Goal: Task Accomplishment & Management: Use online tool/utility

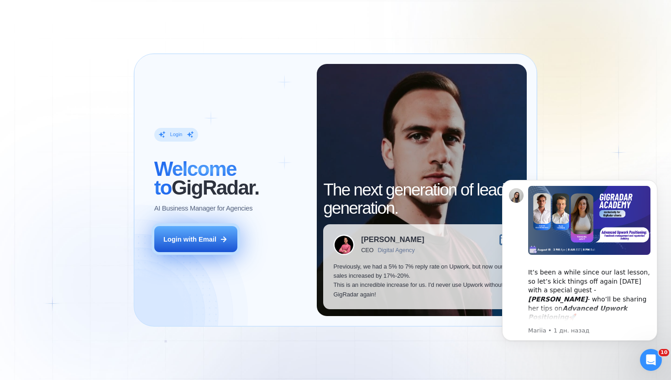
click at [207, 235] on div "Login with Email" at bounding box center [189, 239] width 53 height 9
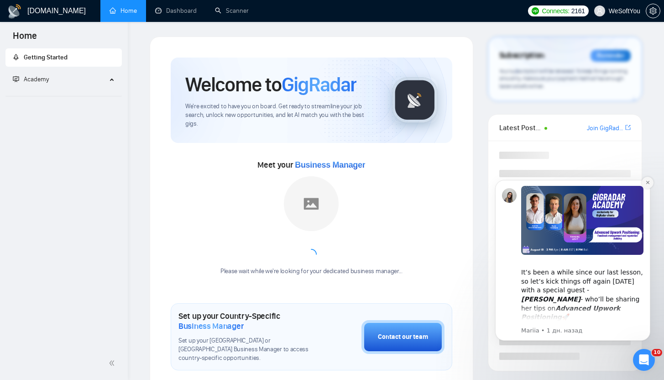
click at [648, 183] on icon "Dismiss notification" at bounding box center [647, 182] width 3 height 3
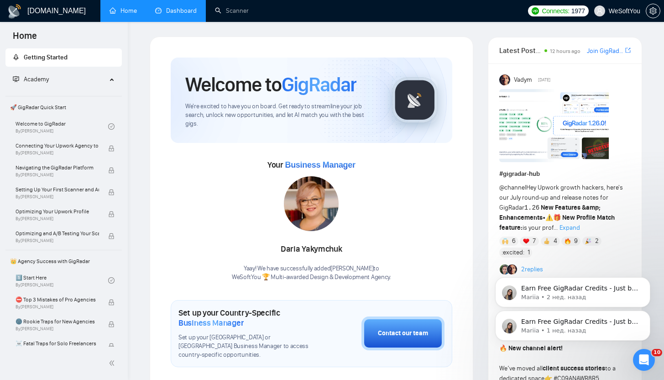
click at [188, 15] on link "Dashboard" at bounding box center [176, 11] width 42 height 8
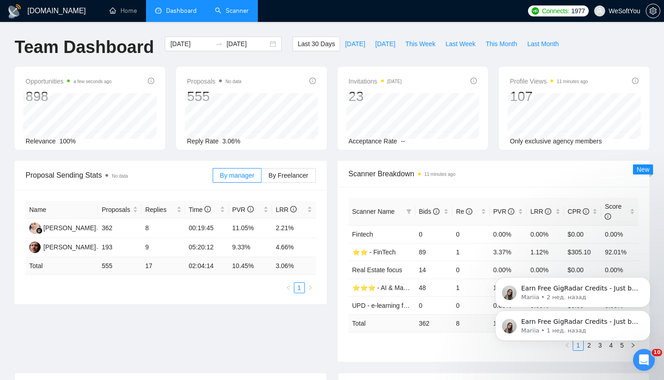
click at [239, 9] on link "Scanner" at bounding box center [232, 11] width 34 height 8
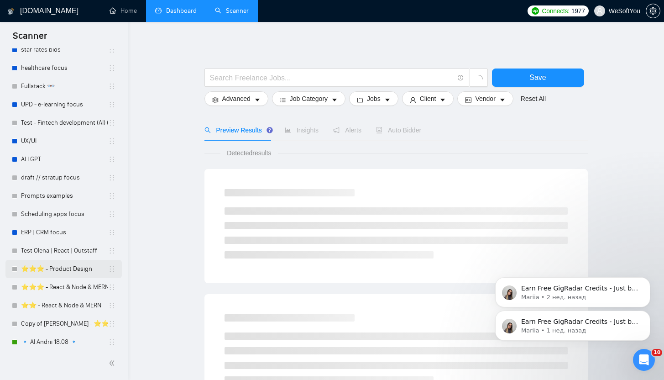
scroll to position [494, 0]
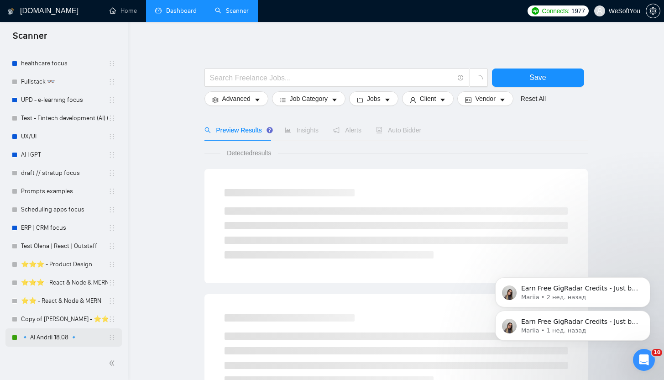
click at [60, 336] on link "🔹 AI Andrii 18.08 🔹" at bounding box center [64, 337] width 87 height 18
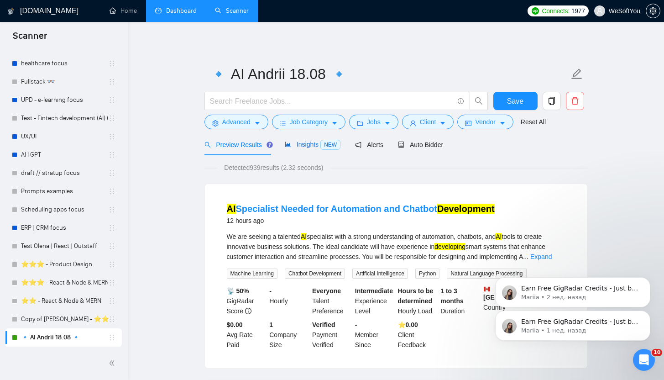
click at [303, 147] on span "Insights NEW" at bounding box center [313, 144] width 56 height 7
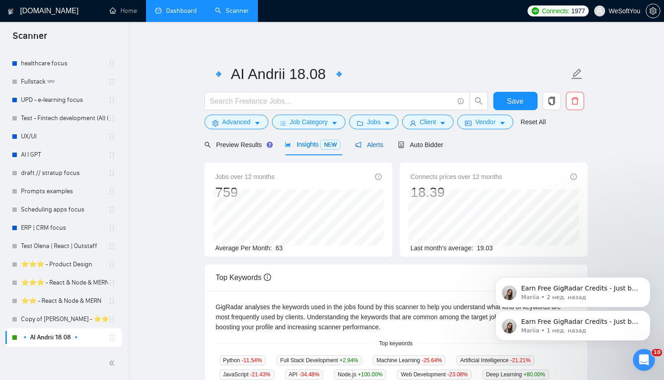
click at [366, 146] on span "Alerts" at bounding box center [369, 144] width 28 height 7
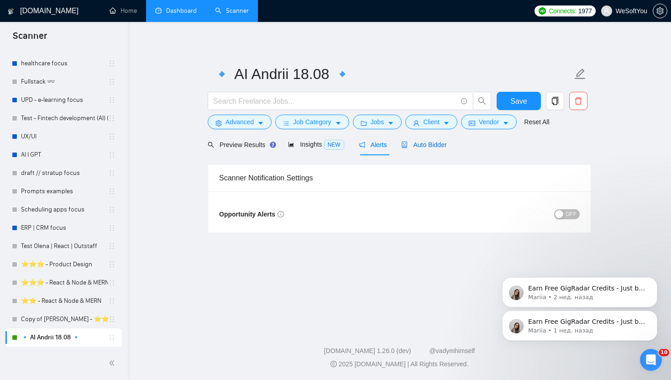
click at [419, 149] on div "Auto Bidder" at bounding box center [423, 145] width 45 height 10
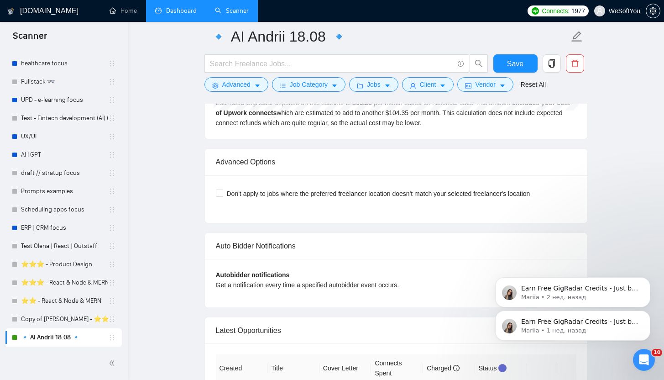
scroll to position [2143, 0]
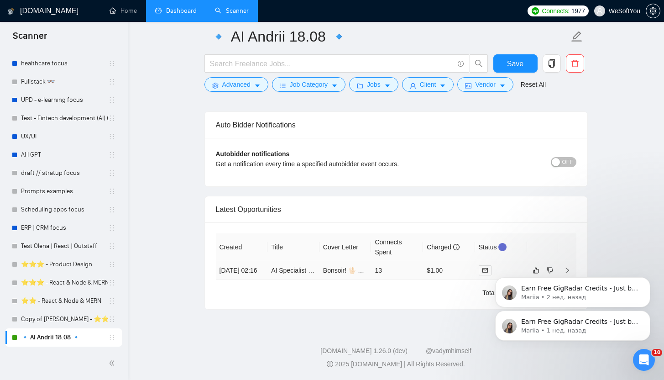
click at [401, 263] on td "13" at bounding box center [397, 270] width 52 height 19
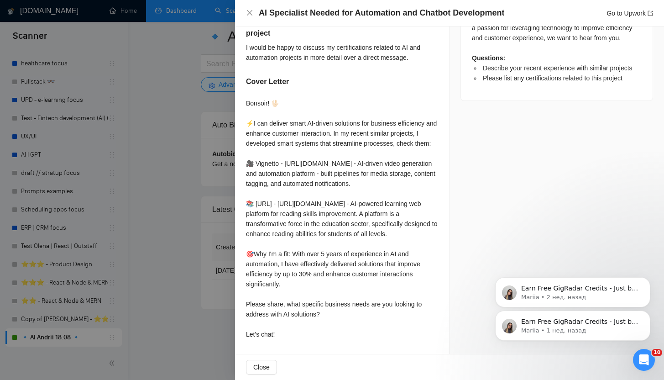
scroll to position [512, 0]
click at [204, 227] on div at bounding box center [332, 190] width 664 height 380
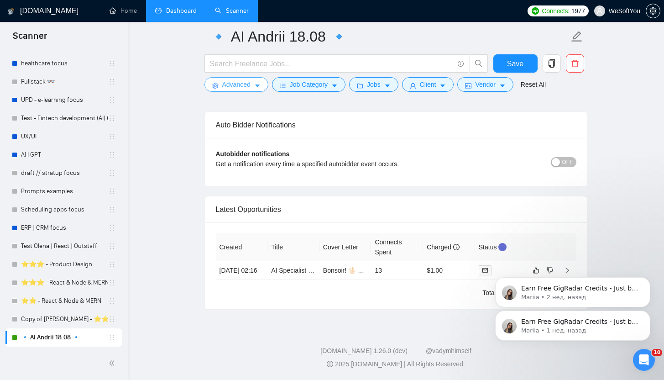
click at [245, 87] on span "Advanced" at bounding box center [236, 84] width 28 height 10
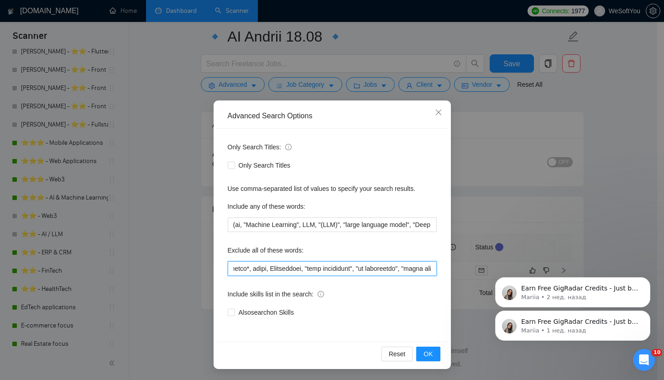
scroll to position [0, 91]
drag, startPoint x: 418, startPoint y: 269, endPoint x: 430, endPoint y: 269, distance: 12.3
click at [430, 269] on input "text" at bounding box center [332, 268] width 209 height 15
click at [395, 270] on input "text" at bounding box center [332, 268] width 209 height 15
drag, startPoint x: 394, startPoint y: 270, endPoint x: 447, endPoint y: 270, distance: 52.5
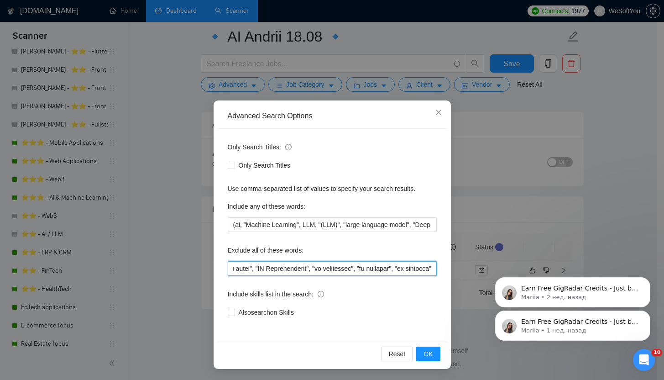
click at [447, 270] on div "Only Search Titles: Only Search Titles Use comma-separated list of values to sp…" at bounding box center [332, 235] width 231 height 213
click at [362, 270] on input "text" at bounding box center [332, 268] width 209 height 15
drag, startPoint x: 330, startPoint y: 269, endPoint x: 369, endPoint y: 272, distance: 39.4
click at [369, 272] on input "text" at bounding box center [332, 268] width 209 height 15
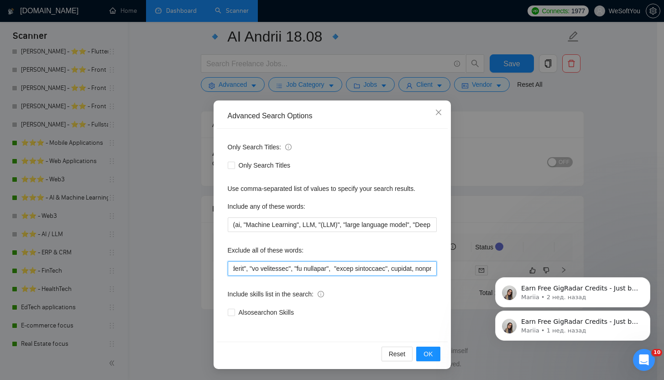
scroll to position [2096, 0]
type input ""pair programming", retell*, video, Interviewer, "cost estimation", "ai strateg…"
drag, startPoint x: 353, startPoint y: 265, endPoint x: 437, endPoint y: 270, distance: 84.1
click at [437, 270] on div "Only Search Titles: Only Search Titles Use comma-separated list of values to sp…" at bounding box center [332, 235] width 231 height 213
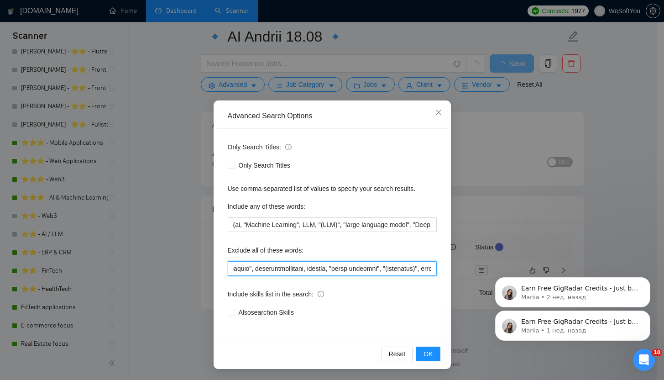
scroll to position [0, 785]
click at [387, 270] on input "text" at bounding box center [332, 268] width 209 height 15
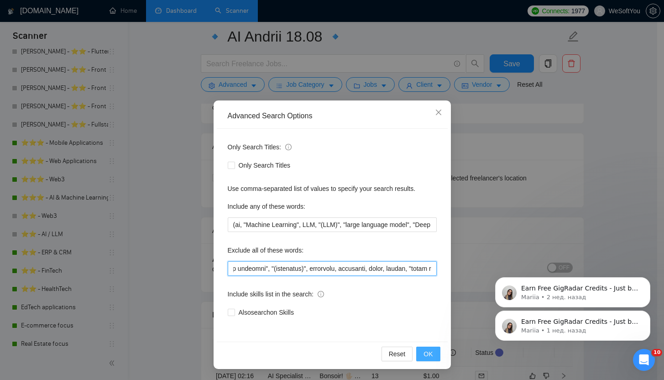
type input ""pair programming", retell*, video, Interviewer, "cost estimation", "ai strateg…"
click at [427, 351] on span "OK" at bounding box center [428, 354] width 9 height 10
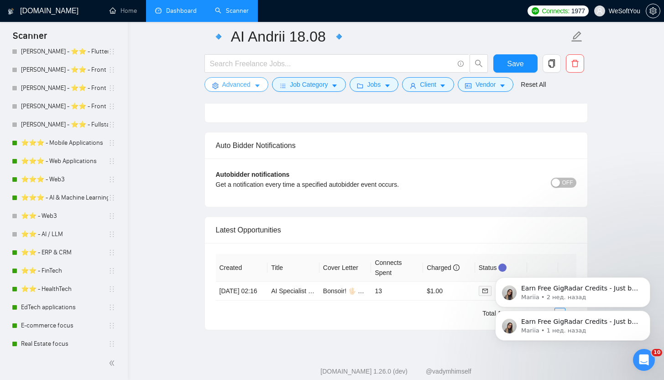
scroll to position [2158, 0]
